Goal: Find specific page/section

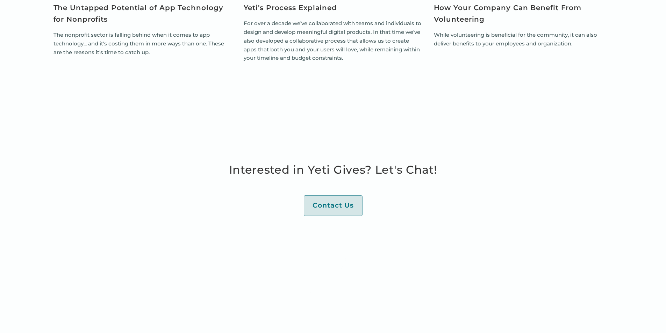
scroll to position [1864, 0]
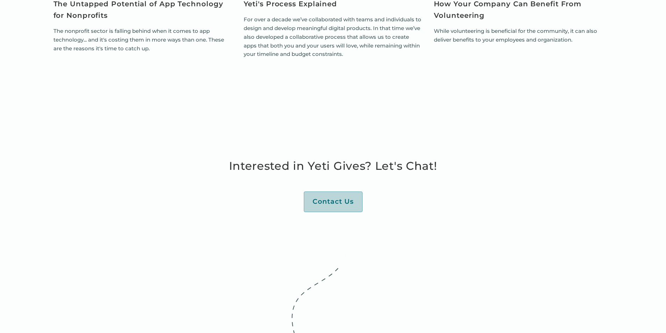
click at [324, 201] on div "Contact Us" at bounding box center [333, 202] width 41 height 9
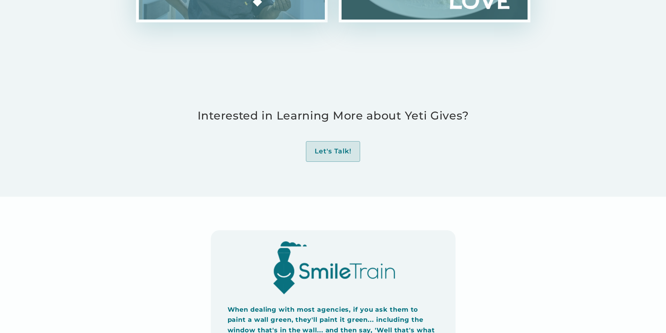
scroll to position [745, 0]
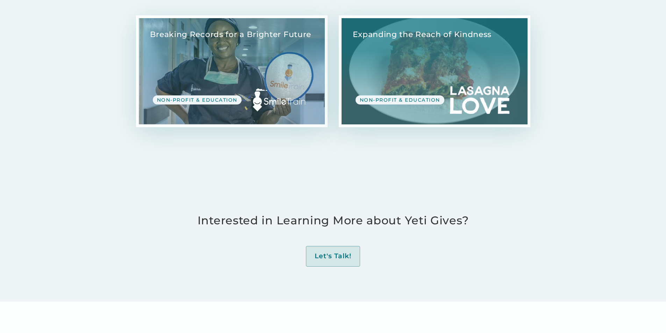
click at [192, 113] on link "View Case Study" at bounding box center [232, 71] width 186 height 106
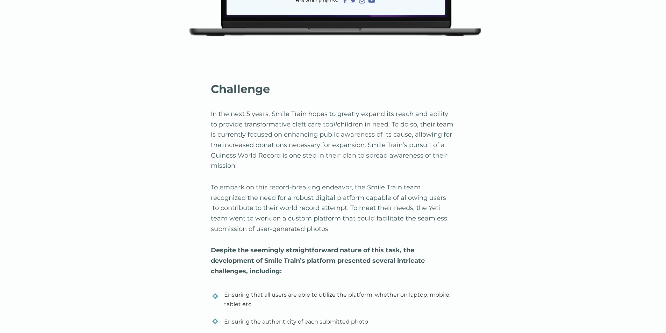
scroll to position [804, 0]
